Goal: Task Accomplishment & Management: Manage account settings

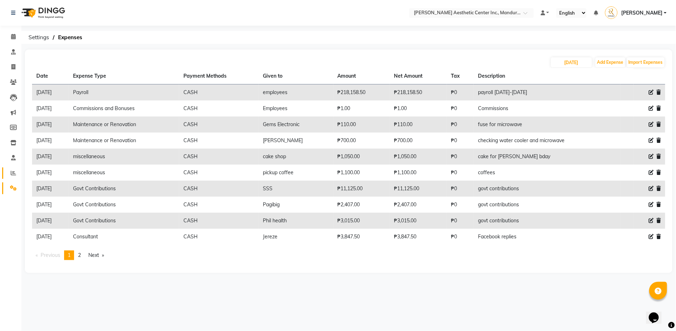
click at [14, 170] on icon at bounding box center [13, 172] width 5 height 5
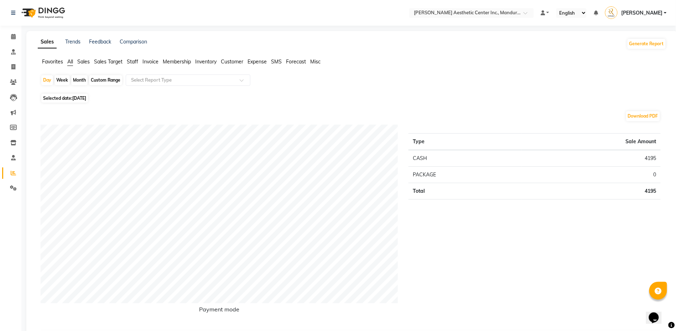
click at [84, 63] on span "Sales" at bounding box center [83, 61] width 12 height 6
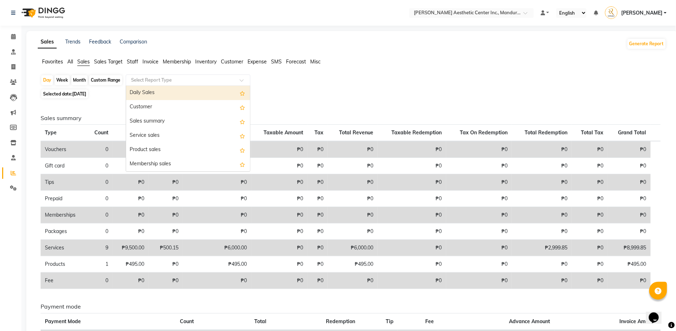
click at [209, 79] on input "text" at bounding box center [181, 80] width 103 height 7
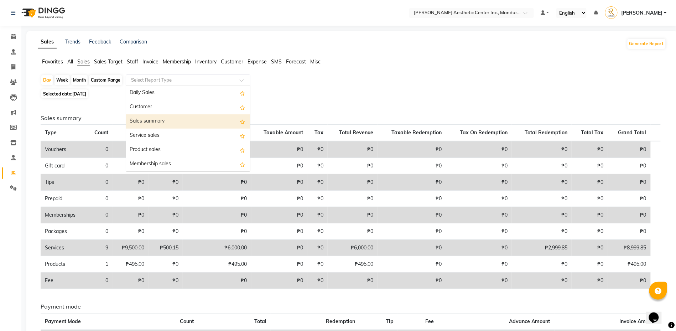
click at [210, 121] on div "Sales summary" at bounding box center [188, 121] width 124 height 14
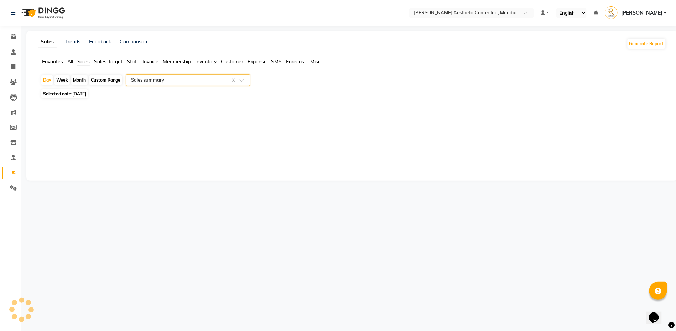
select select "full_report"
select select "csv"
click at [79, 82] on div "Month" at bounding box center [79, 80] width 16 height 10
select select "10"
select select "2025"
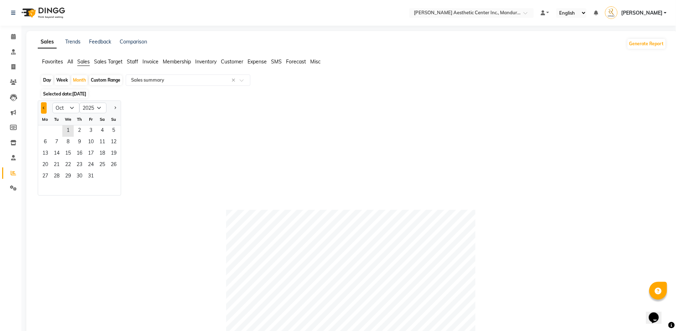
click at [46, 110] on button "Previous month" at bounding box center [44, 107] width 6 height 11
select select "9"
click at [43, 132] on span "1" at bounding box center [45, 130] width 11 height 11
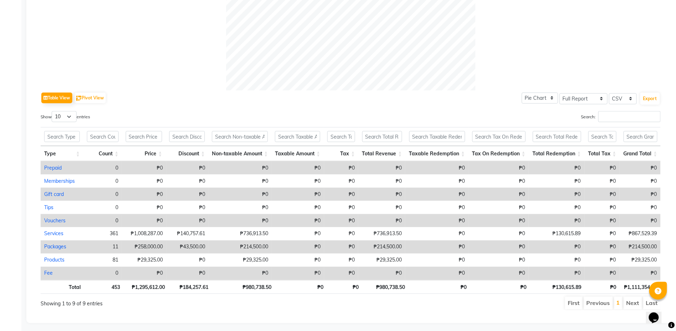
scroll to position [273, 0]
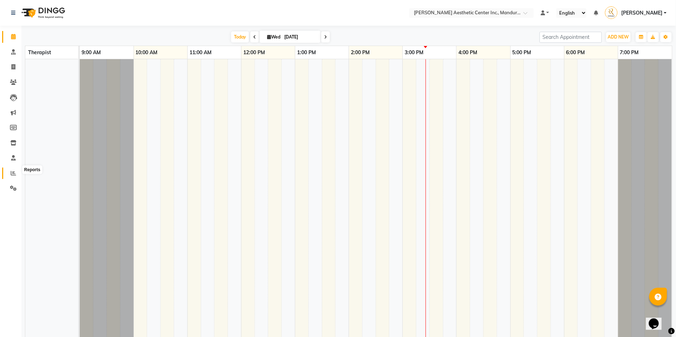
click at [13, 170] on icon at bounding box center [13, 172] width 5 height 5
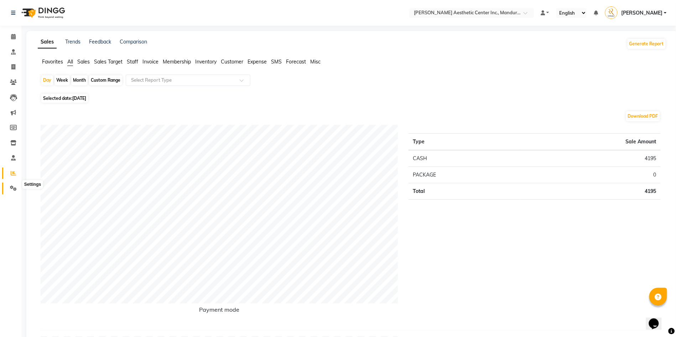
click at [9, 187] on span at bounding box center [13, 188] width 12 height 8
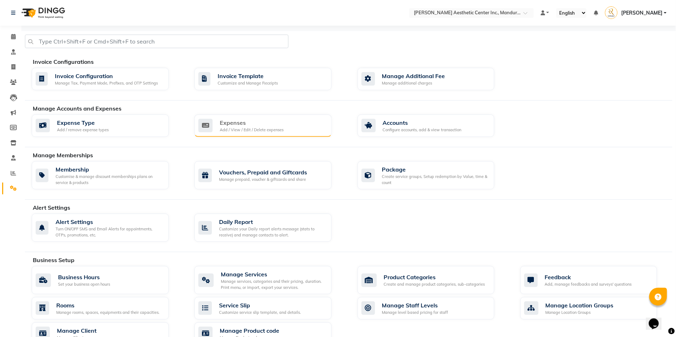
click at [266, 133] on div "Add / View / Edit / Delete expenses" at bounding box center [252, 130] width 64 height 6
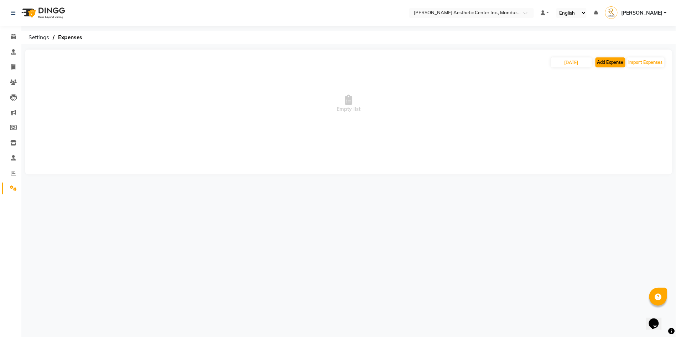
click at [608, 62] on button "Add Expense" at bounding box center [611, 62] width 30 height 10
select select "1"
select select "5254"
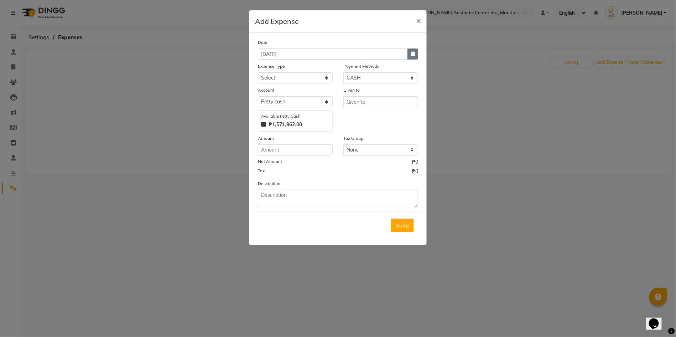
click at [410, 54] on button "button" at bounding box center [413, 53] width 11 height 11
select select "10"
select select "2025"
click at [276, 91] on div "30" at bounding box center [276, 90] width 11 height 11
type input "[DATE]"
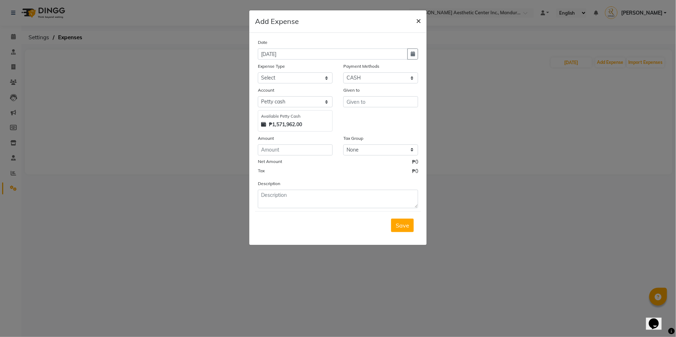
click at [417, 21] on span "×" at bounding box center [418, 20] width 5 height 11
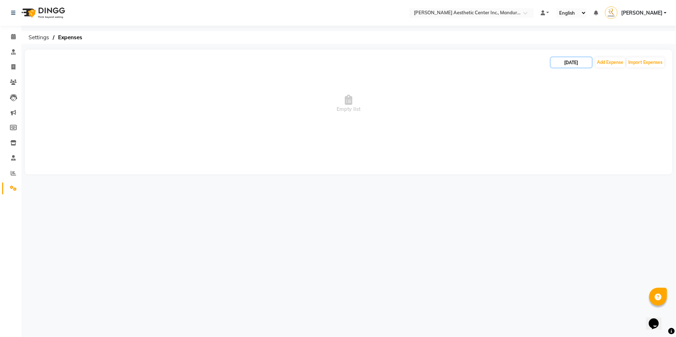
click at [576, 64] on input "[DATE]" at bounding box center [571, 62] width 41 height 10
select select "10"
select select "2025"
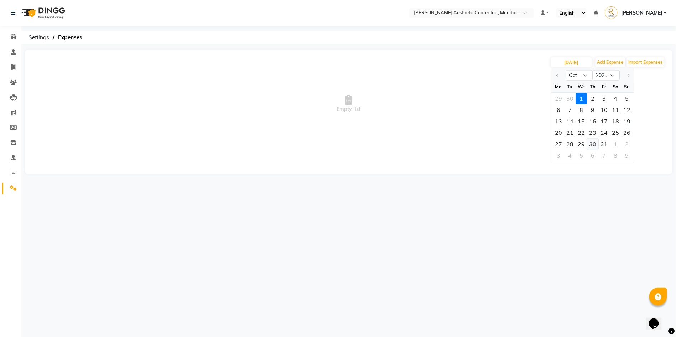
click at [592, 146] on div "30" at bounding box center [593, 144] width 11 height 11
type input "10/30/2025"
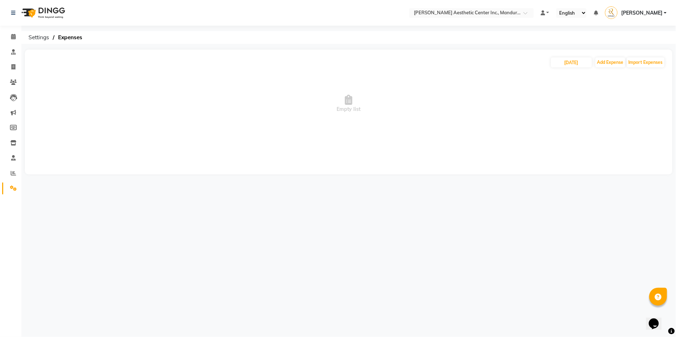
click at [550, 92] on span "Empty list" at bounding box center [349, 103] width 634 height 71
click at [564, 64] on input "10/30/2025" at bounding box center [571, 62] width 41 height 10
select select "10"
select select "2025"
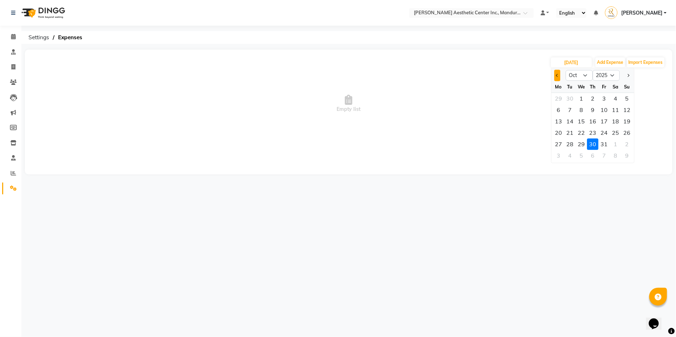
click at [558, 75] on span "Previous month" at bounding box center [557, 75] width 3 height 3
select select "9"
click at [569, 145] on div "30" at bounding box center [570, 144] width 11 height 11
type input "[DATE]"
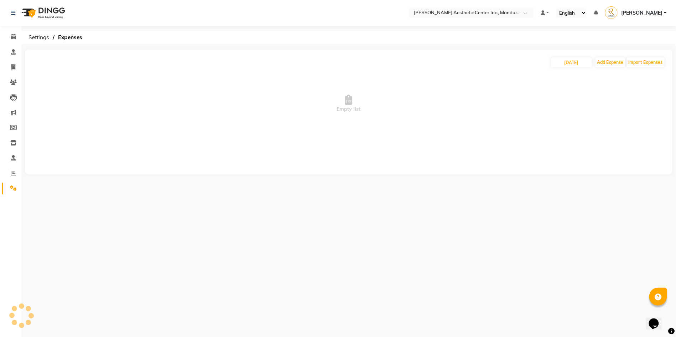
click at [457, 175] on main "09/30/2025 Add Expense Import Expenses Empty list" at bounding box center [348, 117] width 655 height 135
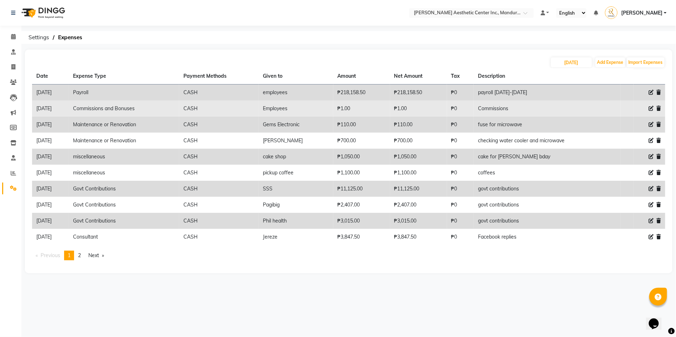
click at [650, 108] on icon at bounding box center [651, 108] width 5 height 5
select select "14600"
select select "1"
select select "5254"
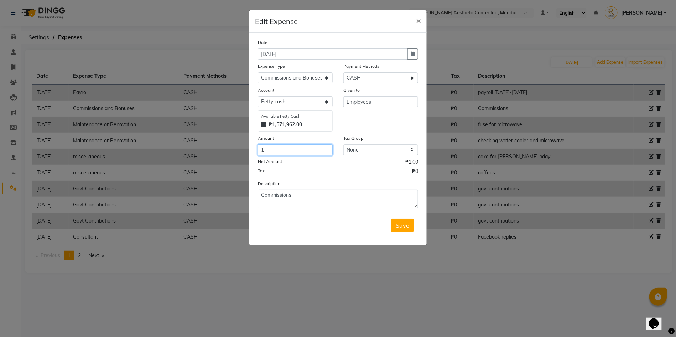
click at [295, 150] on input "1" at bounding box center [295, 149] width 75 height 11
type input "106080.5"
click at [403, 222] on span "Save" at bounding box center [403, 225] width 14 height 7
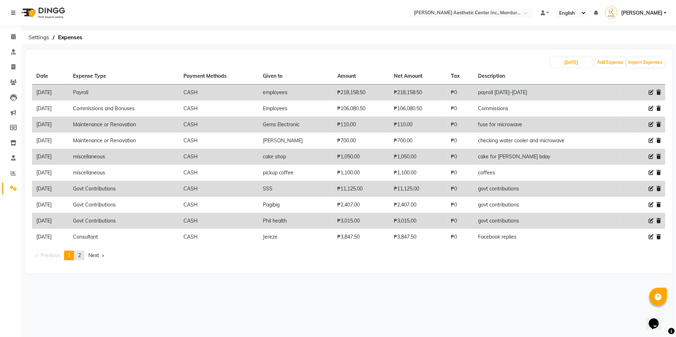
click at [80, 252] on span "2" at bounding box center [79, 255] width 3 height 6
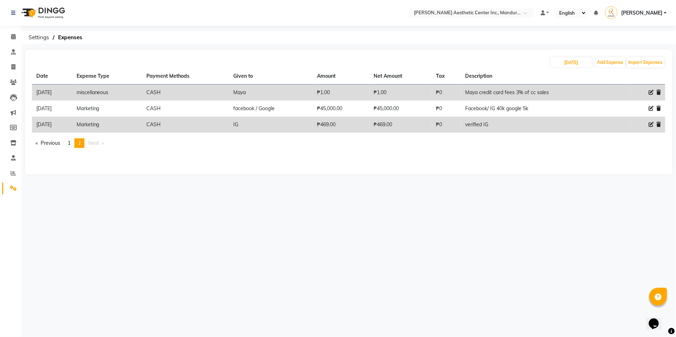
click at [412, 216] on div "Select Location × Rose Razzouk Aesthetic Center Inc., Mandurriao Default Panel …" at bounding box center [338, 168] width 676 height 337
click at [650, 91] on icon at bounding box center [651, 92] width 5 height 5
select select "22594"
select select "1"
select select "5254"
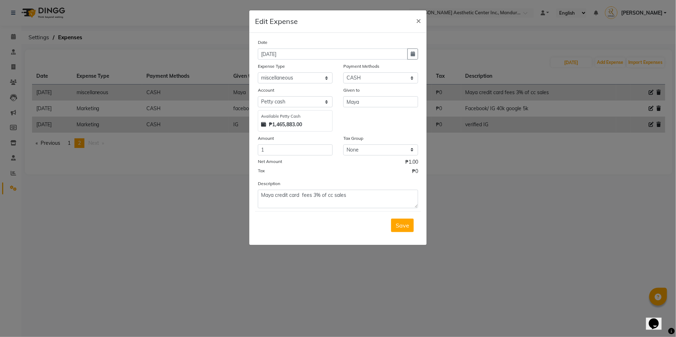
click at [373, 122] on div "Given to Maya" at bounding box center [381, 108] width 86 height 45
click at [310, 145] on input "1" at bounding box center [295, 149] width 75 height 11
type input "18818"
click at [398, 222] on span "Save" at bounding box center [403, 225] width 14 height 7
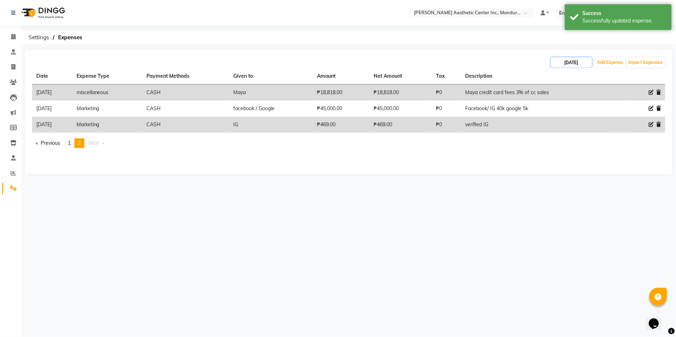
click at [579, 63] on input "[DATE]" at bounding box center [571, 62] width 41 height 10
select select "9"
select select "2025"
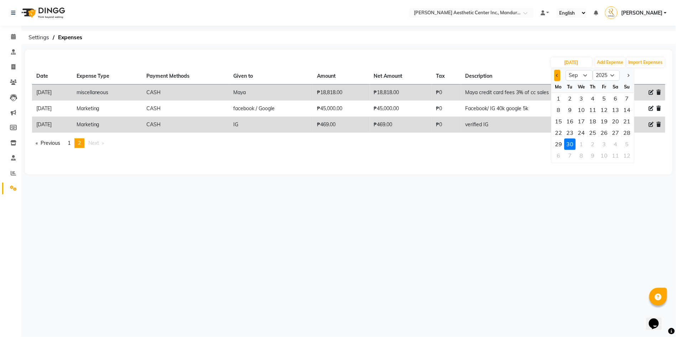
click at [557, 76] on button "Previous month" at bounding box center [558, 75] width 6 height 11
select select "8"
click at [618, 144] on div "30" at bounding box center [616, 144] width 11 height 11
type input "08/30/2025"
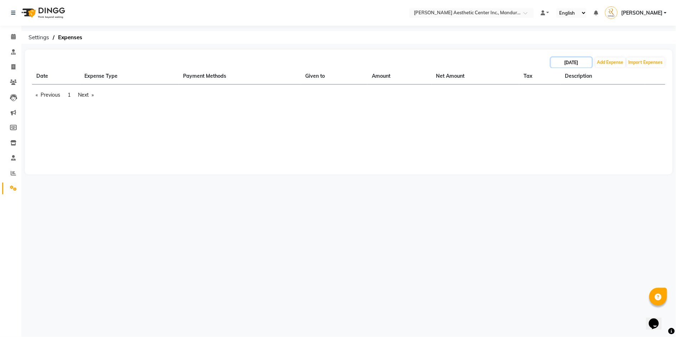
click at [560, 63] on input "08/30/2025" at bounding box center [571, 62] width 41 height 10
select select "8"
select select "2025"
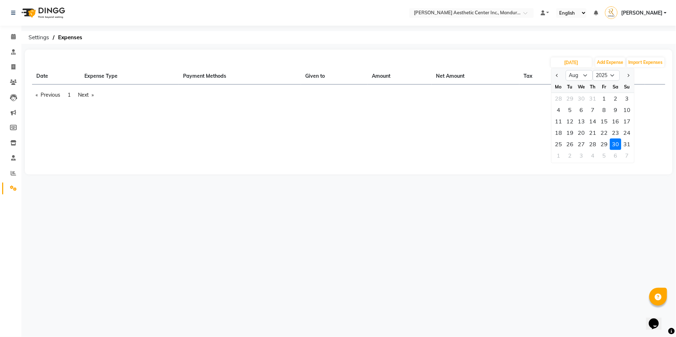
click at [526, 146] on div "08/30/2025 Jan Feb Mar Apr May Jun Jul Aug Sep Oct Nov Dec 2015 2016 2017 2018 …" at bounding box center [349, 112] width 648 height 125
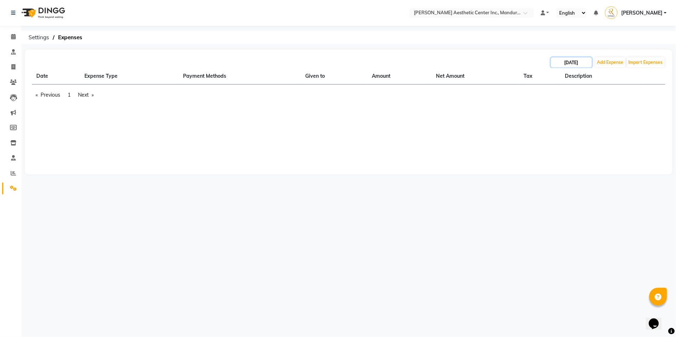
click at [556, 62] on input "08/30/2025" at bounding box center [571, 62] width 41 height 10
select select "8"
select select "2025"
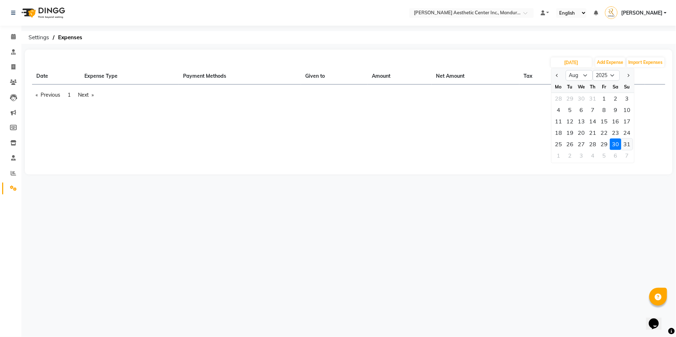
click at [627, 143] on div "31" at bounding box center [627, 144] width 11 height 11
type input "08/31/2025"
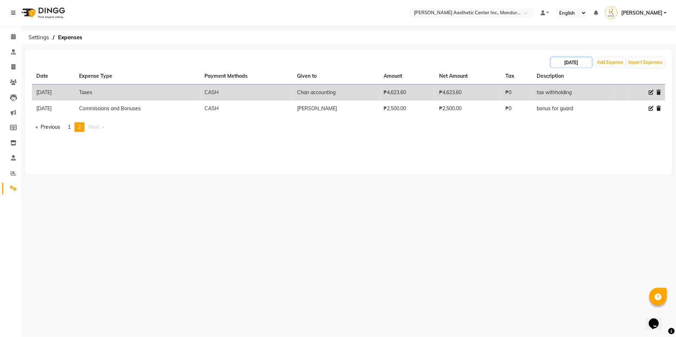
click at [555, 66] on input "08/31/2025" at bounding box center [571, 62] width 41 height 10
select select "8"
select select "2025"
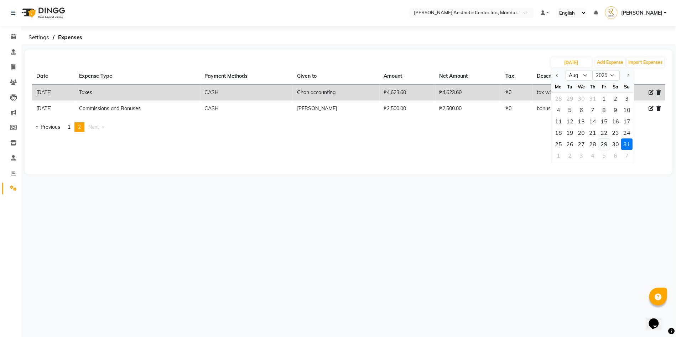
click at [608, 144] on div "29" at bounding box center [604, 144] width 11 height 11
type input "08/29/2025"
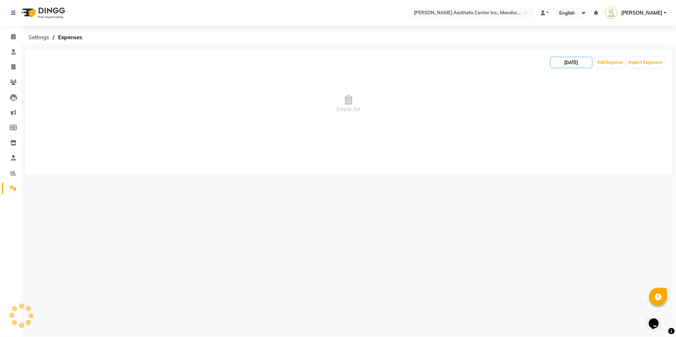
click at [557, 63] on input "08/29/2025" at bounding box center [571, 62] width 41 height 10
select select "8"
select select "2025"
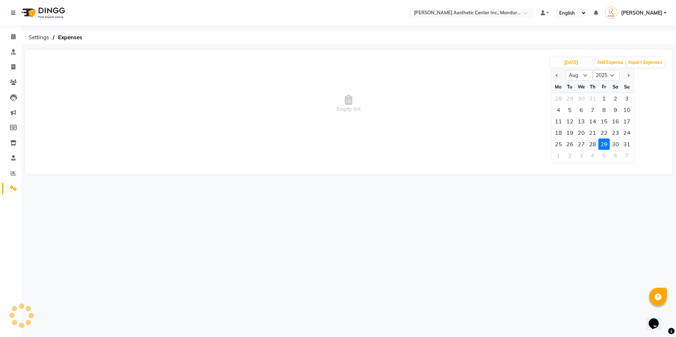
click at [595, 144] on div "28" at bounding box center [593, 144] width 11 height 11
type input "08/28/2025"
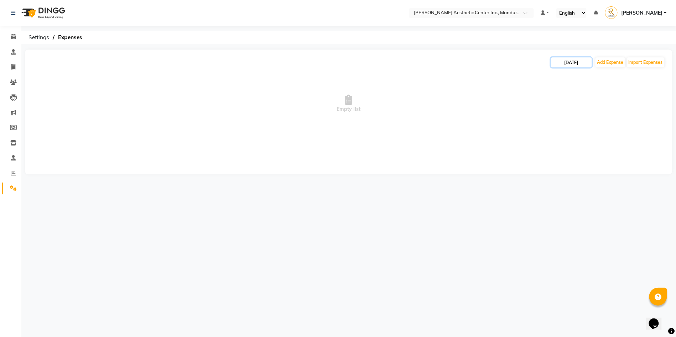
click at [557, 63] on input "08/28/2025" at bounding box center [571, 62] width 41 height 10
select select "8"
select select "2025"
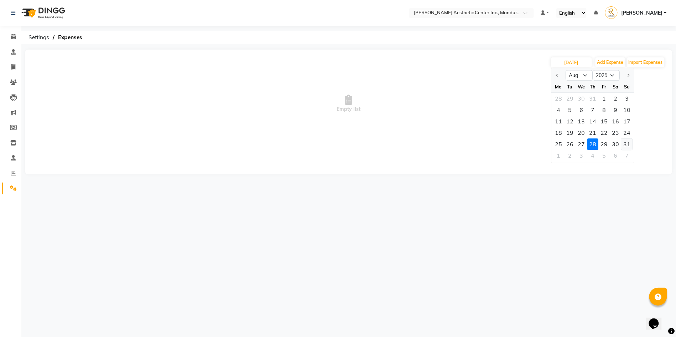
click at [624, 146] on div "31" at bounding box center [627, 144] width 11 height 11
type input "08/31/2025"
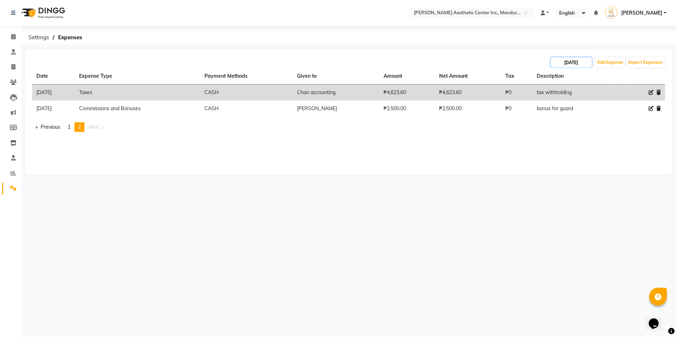
click at [556, 59] on input "08/31/2025" at bounding box center [571, 62] width 41 height 10
select select "8"
select select "2025"
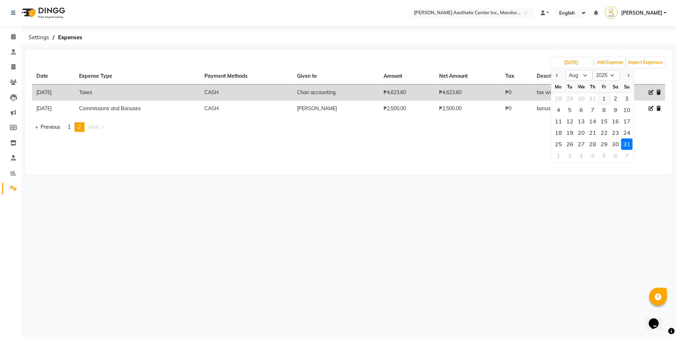
click at [605, 102] on div "1" at bounding box center [604, 98] width 11 height 11
type input "08/01/2025"
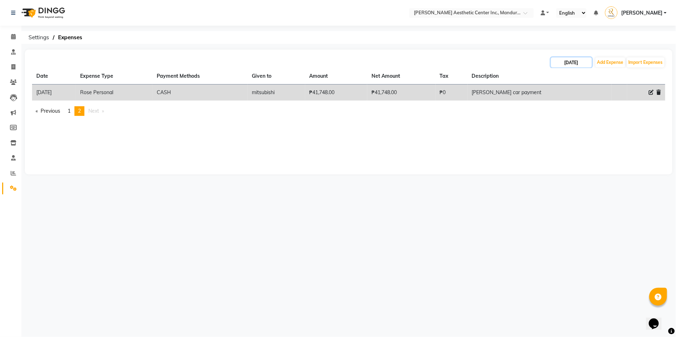
click at [555, 59] on input "08/01/2025" at bounding box center [571, 62] width 41 height 10
select select "8"
select select "2025"
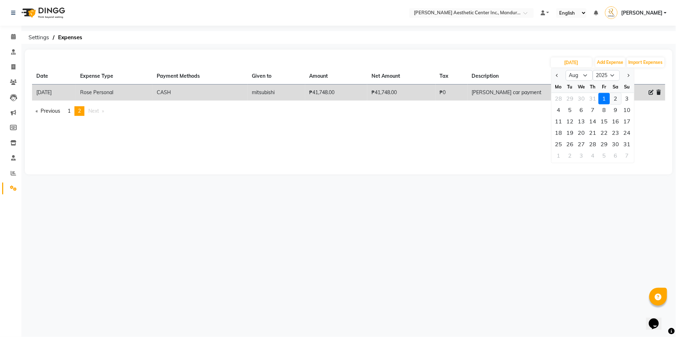
click at [616, 101] on div "2" at bounding box center [616, 98] width 11 height 11
type input "08/02/2025"
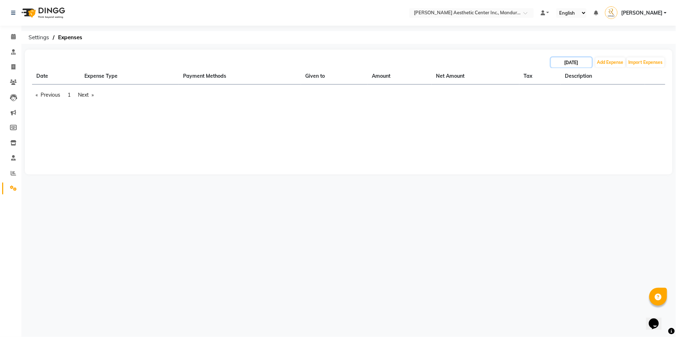
click at [587, 63] on input "08/02/2025" at bounding box center [571, 62] width 41 height 10
select select "8"
select select "2025"
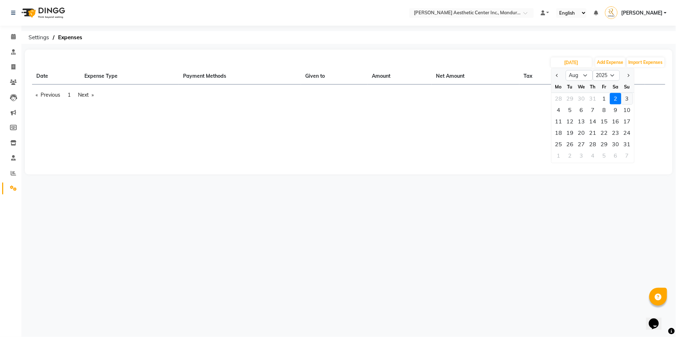
click at [628, 101] on div "3" at bounding box center [627, 98] width 11 height 11
type input "08/03/2025"
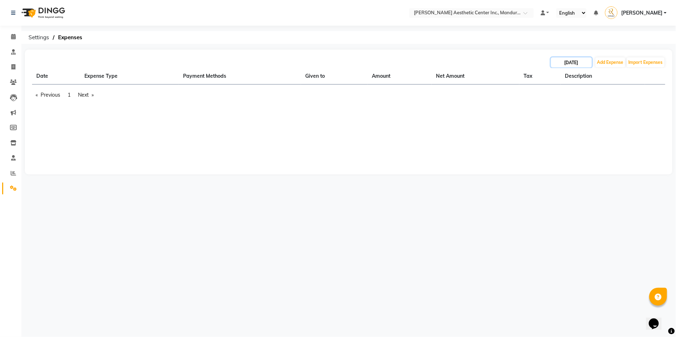
click at [578, 66] on input "08/03/2025" at bounding box center [571, 62] width 41 height 10
select select "8"
select select "2025"
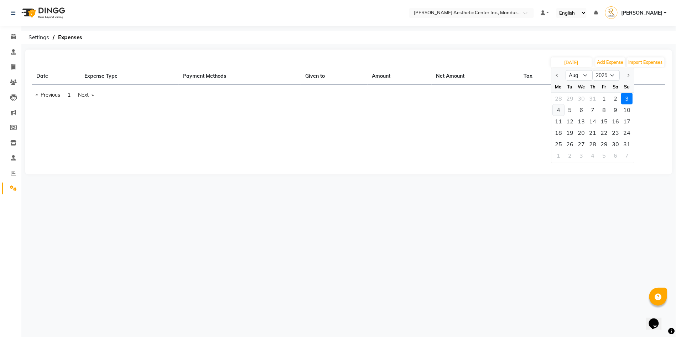
click at [557, 113] on div "4" at bounding box center [559, 109] width 11 height 11
type input "08/04/2025"
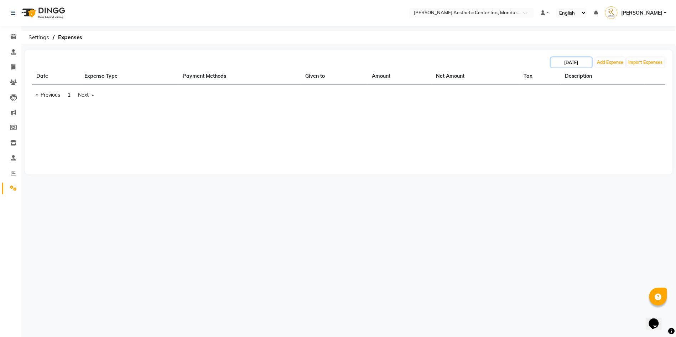
click at [567, 66] on input "08/04/2025" at bounding box center [571, 62] width 41 height 10
select select "8"
select select "2025"
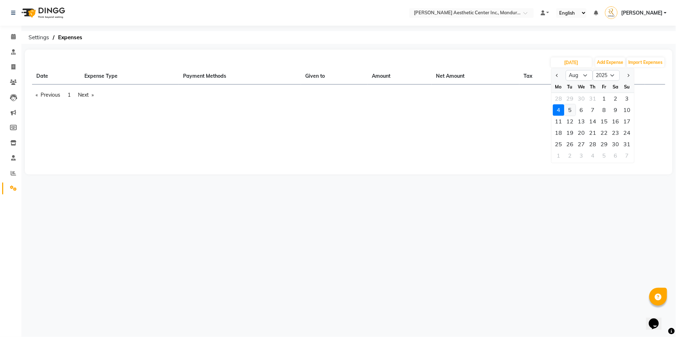
click at [572, 110] on div "5" at bounding box center [570, 109] width 11 height 11
type input "08/05/2025"
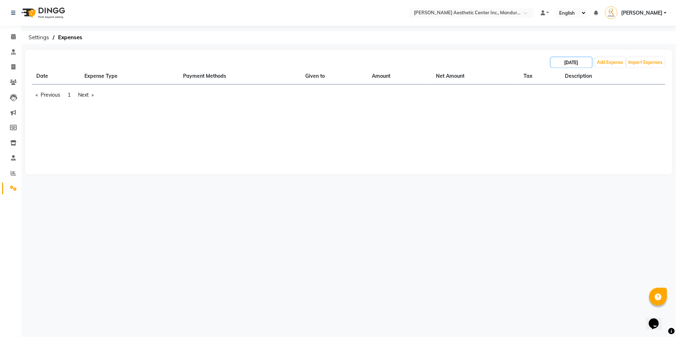
click at [582, 62] on input "08/05/2025" at bounding box center [571, 62] width 41 height 10
select select "8"
select select "2025"
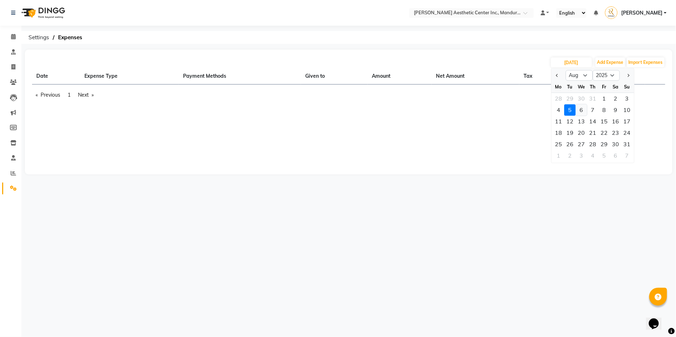
click at [579, 109] on div "6" at bounding box center [581, 109] width 11 height 11
type input "08/06/2025"
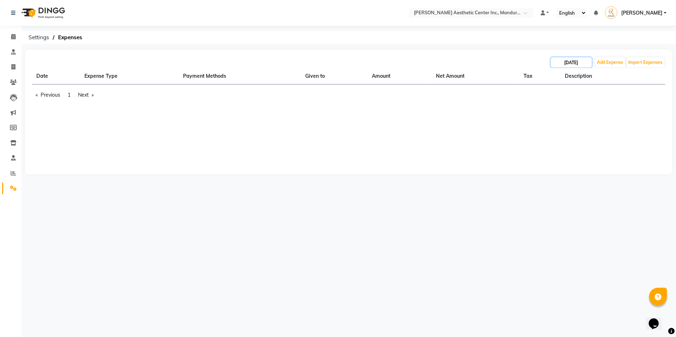
click at [580, 62] on input "08/06/2025" at bounding box center [571, 62] width 41 height 10
select select "8"
select select "2025"
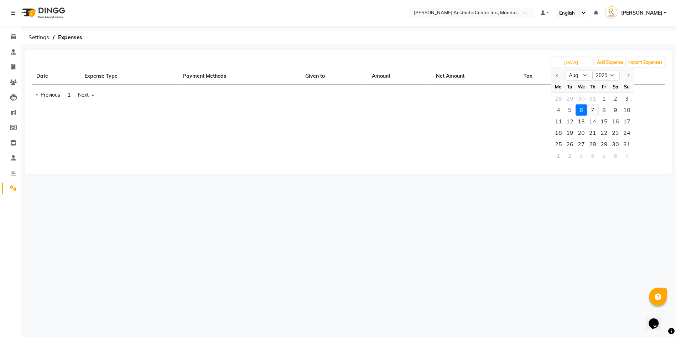
click at [591, 110] on div "7" at bounding box center [593, 109] width 11 height 11
type input "08/07/2025"
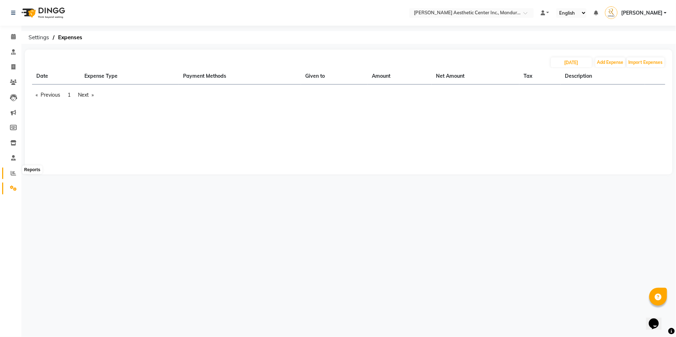
click at [12, 170] on icon at bounding box center [13, 172] width 5 height 5
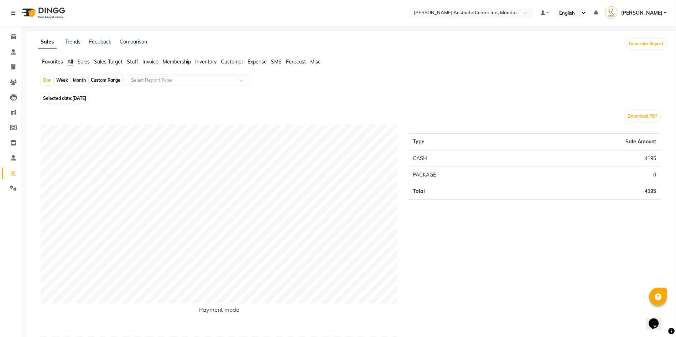
click at [259, 61] on span "Expense" at bounding box center [257, 61] width 19 height 6
click at [80, 81] on div "Month" at bounding box center [79, 80] width 16 height 10
select select "10"
select select "2025"
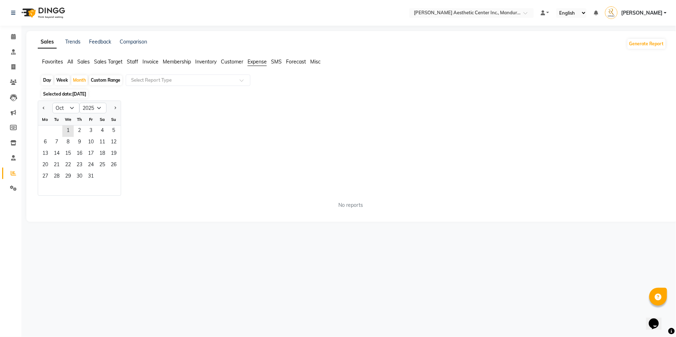
click at [39, 109] on div at bounding box center [45, 107] width 14 height 11
click at [43, 109] on button "Previous month" at bounding box center [44, 107] width 6 height 11
select select "8"
click at [88, 132] on span "1" at bounding box center [90, 130] width 11 height 11
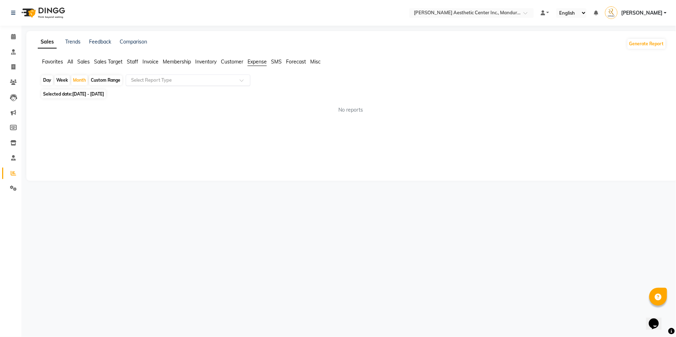
click at [220, 82] on input "text" at bounding box center [181, 80] width 103 height 7
click at [220, 94] on div "Expense by type" at bounding box center [188, 93] width 124 height 14
select select "full_report"
select select "csv"
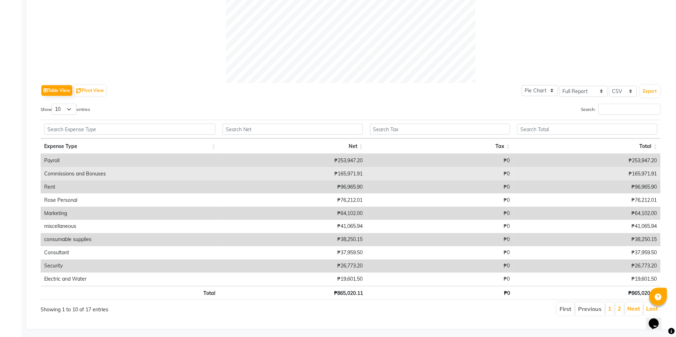
scroll to position [280, 0]
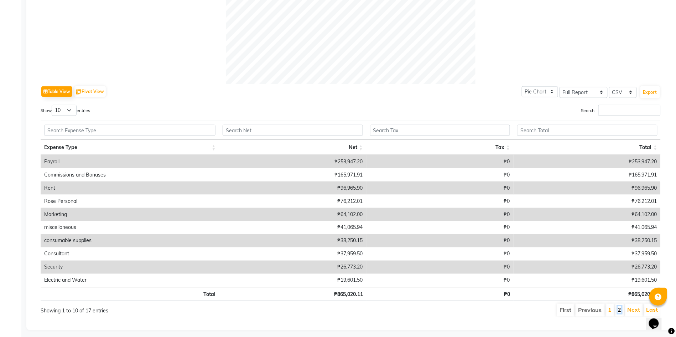
click at [622, 306] on link "2" at bounding box center [620, 309] width 4 height 7
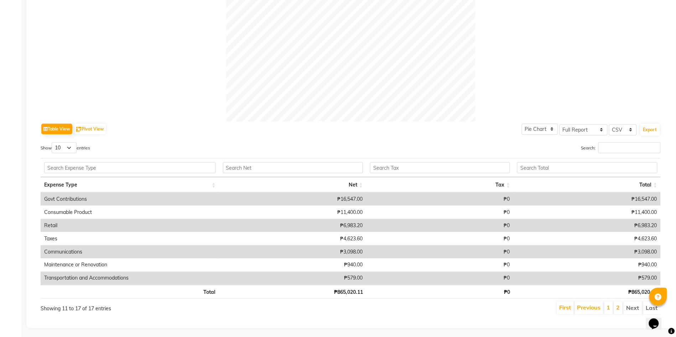
scroll to position [242, 0]
click at [617, 305] on link "2" at bounding box center [619, 308] width 4 height 7
click at [633, 308] on div "Showing 11 to 17 of 17 entries First Previous 1 2 Next Last" at bounding box center [350, 309] width 631 height 14
click at [633, 305] on li "Next" at bounding box center [633, 309] width 19 height 13
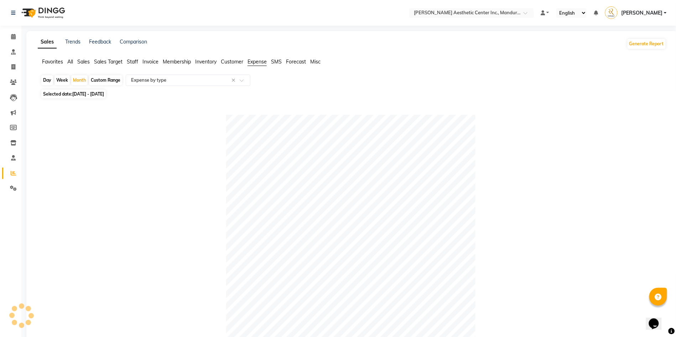
scroll to position [0, 0]
click at [217, 82] on input "text" at bounding box center [181, 80] width 103 height 7
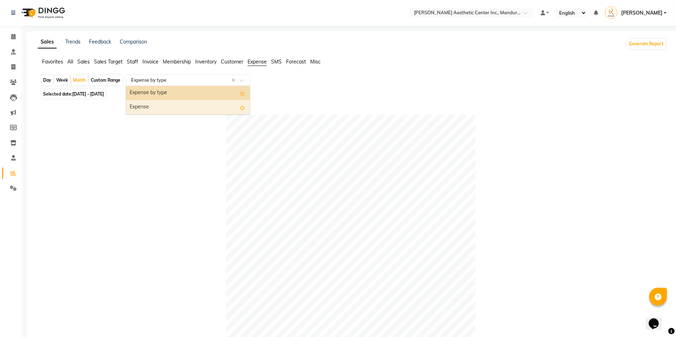
click at [217, 110] on div "Expense" at bounding box center [188, 107] width 124 height 14
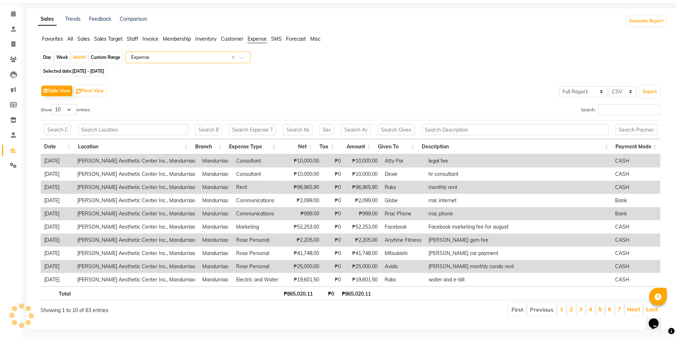
scroll to position [22, 0]
click at [390, 148] on th "Given To" at bounding box center [397, 147] width 44 height 15
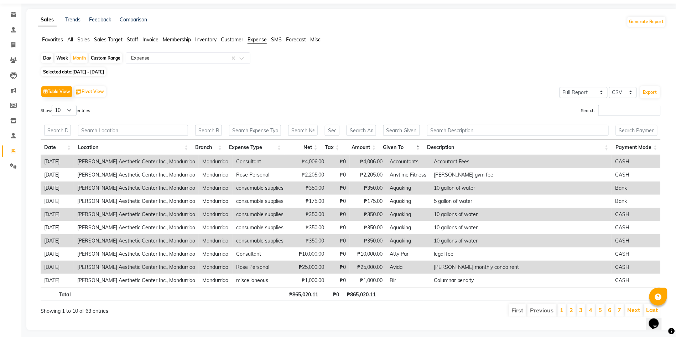
click at [595, 307] on li "4" at bounding box center [591, 310] width 9 height 13
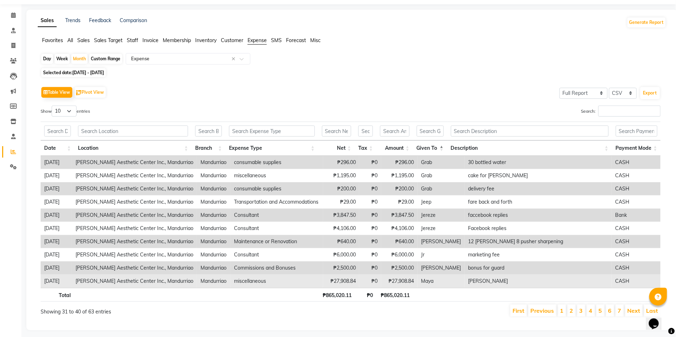
click at [438, 276] on td "Maya" at bounding box center [441, 280] width 47 height 13
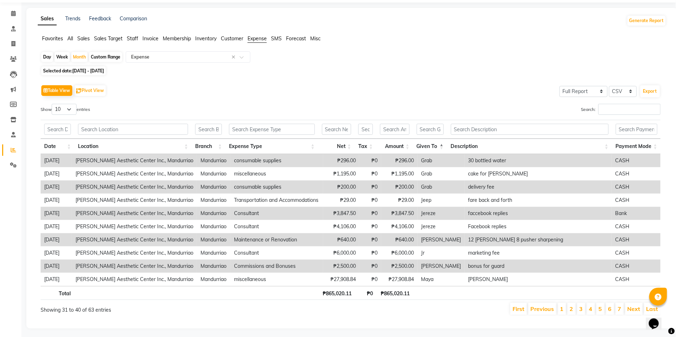
scroll to position [6, 0]
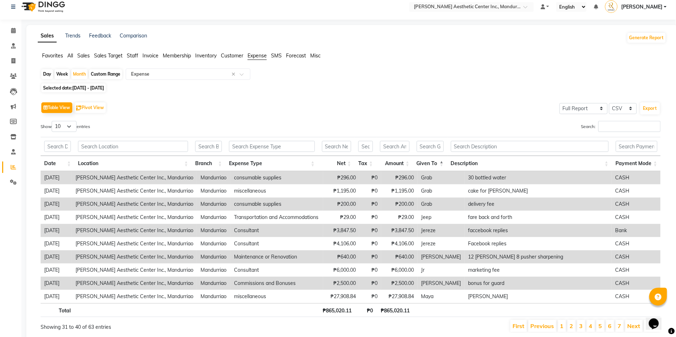
click at [230, 103] on div "Table View Pivot View Select Full Report Filtered Report Select CSV PDF Export" at bounding box center [351, 107] width 621 height 15
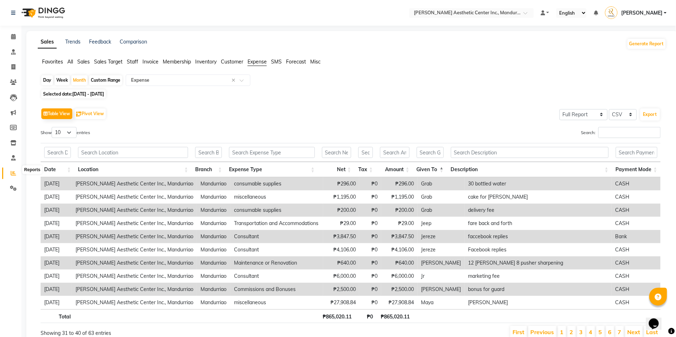
click at [13, 170] on icon at bounding box center [13, 172] width 5 height 5
click at [10, 185] on icon at bounding box center [13, 187] width 7 height 5
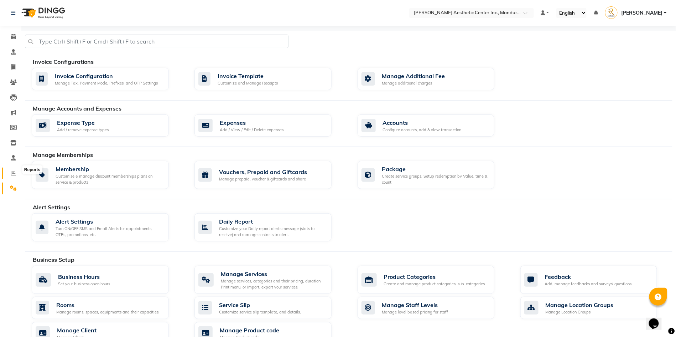
click at [14, 170] on icon at bounding box center [13, 172] width 5 height 5
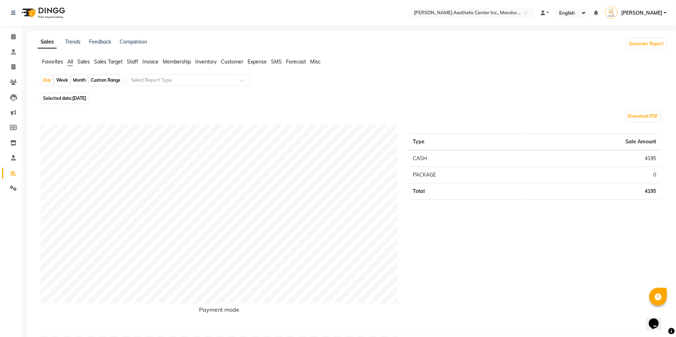
click at [257, 60] on span "Expense" at bounding box center [257, 61] width 19 height 6
click at [82, 78] on div "Month" at bounding box center [79, 80] width 16 height 10
select select "10"
select select "2025"
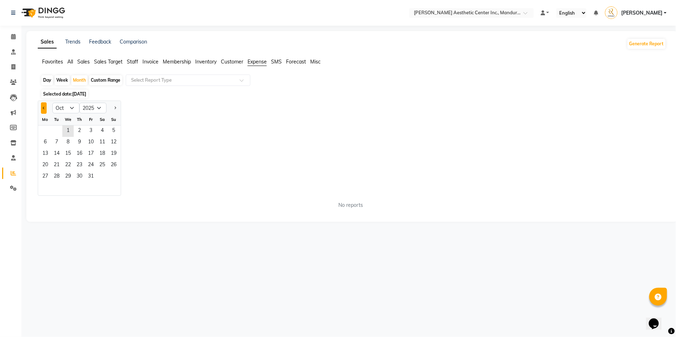
click at [43, 106] on button "Previous month" at bounding box center [44, 107] width 6 height 11
select select "9"
click at [48, 127] on span "1" at bounding box center [45, 130] width 11 height 11
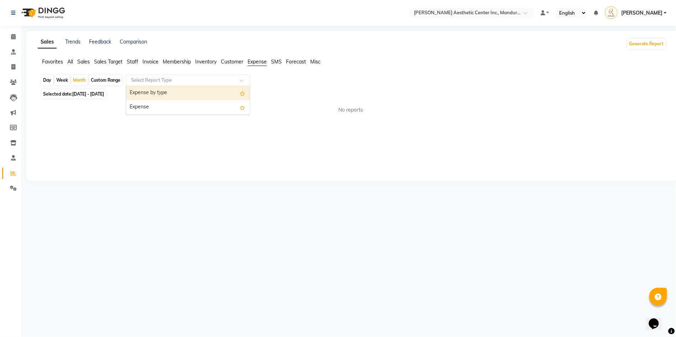
click at [207, 74] on div "Select Report Type" at bounding box center [188, 79] width 125 height 11
click at [206, 96] on div "Expense by type" at bounding box center [188, 93] width 124 height 14
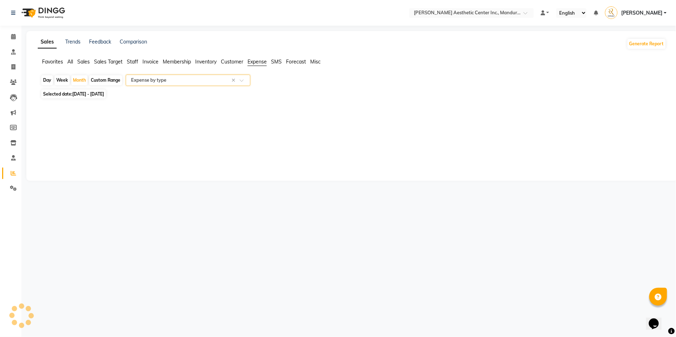
select select "full_report"
select select "csv"
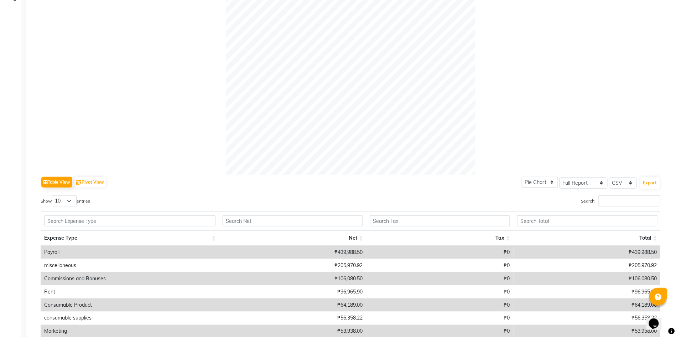
scroll to position [34, 0]
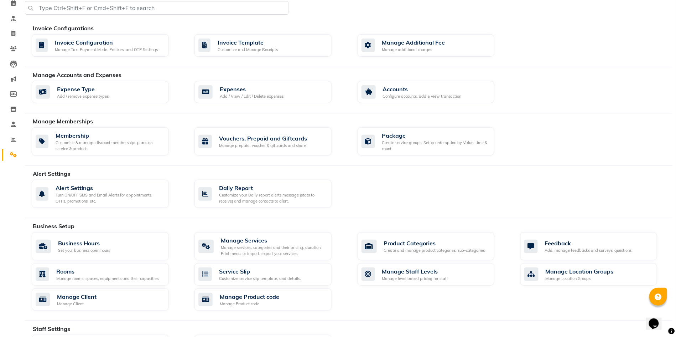
scroll to position [29, 0]
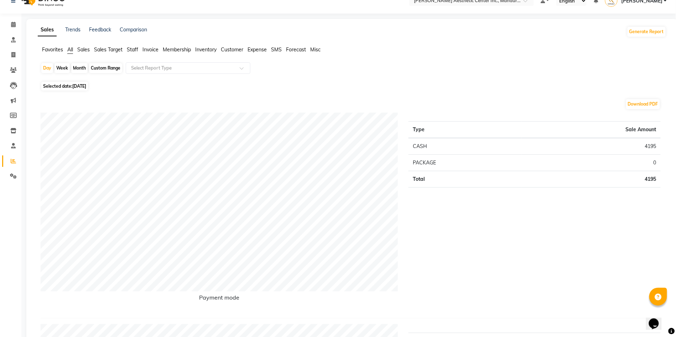
scroll to position [12, 0]
click at [305, 62] on div "Day Week Month Custom Range Select Report Type" at bounding box center [352, 70] width 623 height 17
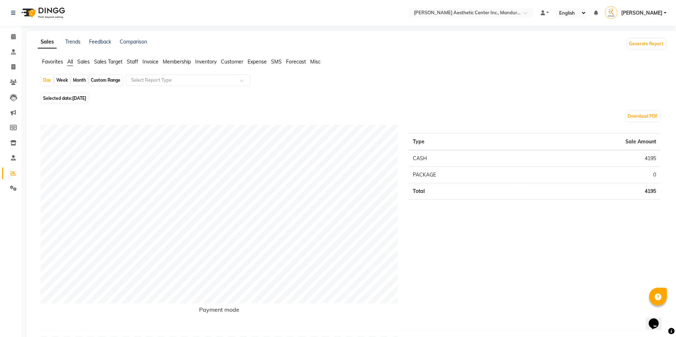
scroll to position [0, 0]
